Goal: Navigation & Orientation: Find specific page/section

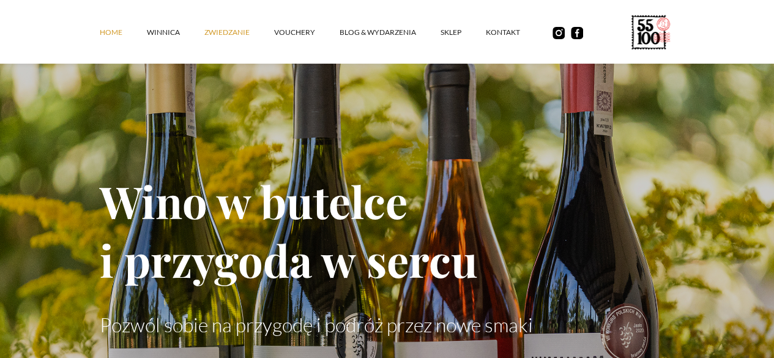
click at [204, 42] on link "ZWIEDZANIE" at bounding box center [239, 32] width 70 height 37
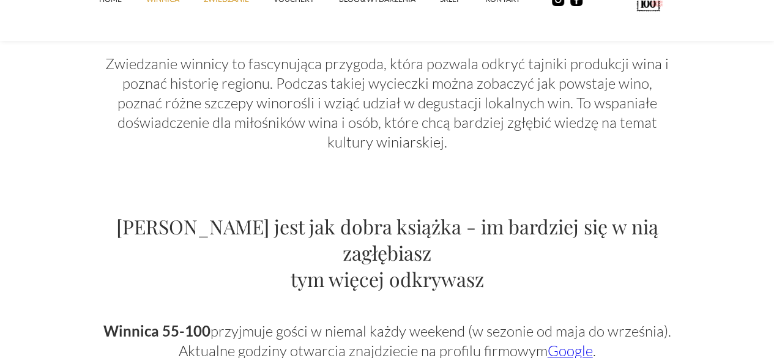
scroll to position [429, 0]
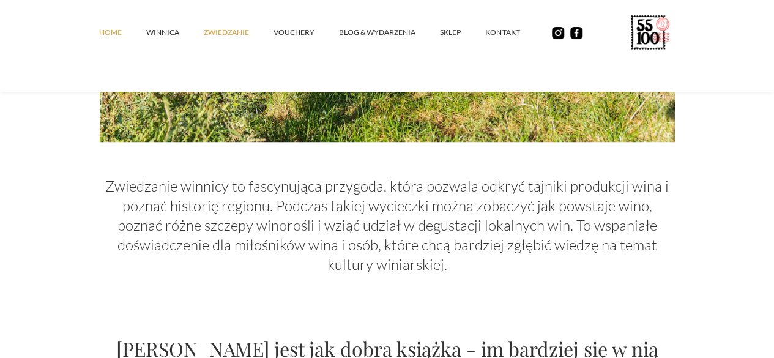
drag, startPoint x: 67, startPoint y: 39, endPoint x: 77, endPoint y: 42, distance: 10.3
click at [99, 39] on link "Home" at bounding box center [122, 32] width 47 height 37
